Goal: Task Accomplishment & Management: Manage account settings

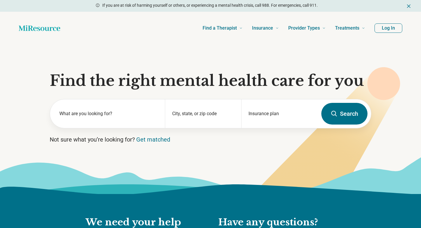
click at [384, 30] on button "Log In" at bounding box center [389, 27] width 28 height 9
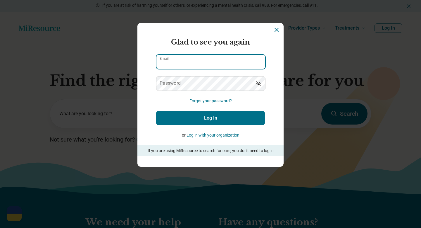
click at [225, 57] on input "Email" at bounding box center [211, 62] width 109 height 14
type input "**********"
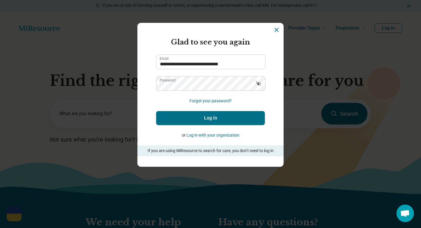
click at [216, 121] on button "Log In" at bounding box center [210, 118] width 109 height 14
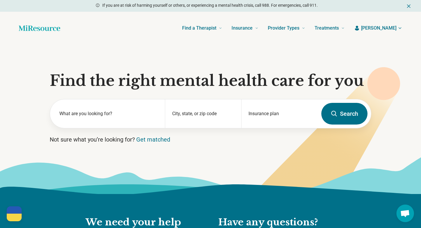
click at [389, 32] on header "Find a Therapist Mental Health Conditions [MEDICAL_DATA] Anxiety [MEDICAL_DATA]…" at bounding box center [210, 27] width 403 height 23
click at [389, 27] on span "[PERSON_NAME]" at bounding box center [378, 28] width 35 height 7
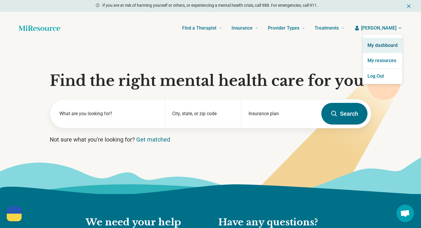
click at [386, 41] on link "My dashboard" at bounding box center [382, 45] width 39 height 15
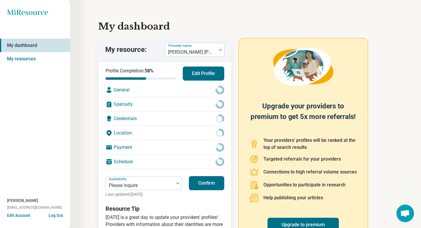
click at [201, 72] on button "Edit Profile" at bounding box center [204, 73] width 42 height 14
click at [187, 47] on label "Provider name" at bounding box center [181, 46] width 24 height 4
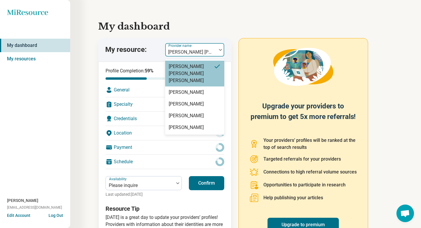
click at [226, 27] on h1 "My dashboard" at bounding box center [245, 26] width 295 height 14
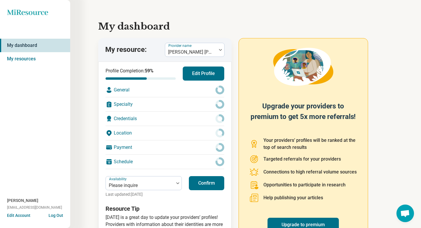
click at [60, 214] on button "Log Out" at bounding box center [56, 214] width 15 height 5
